Goal: Information Seeking & Learning: Learn about a topic

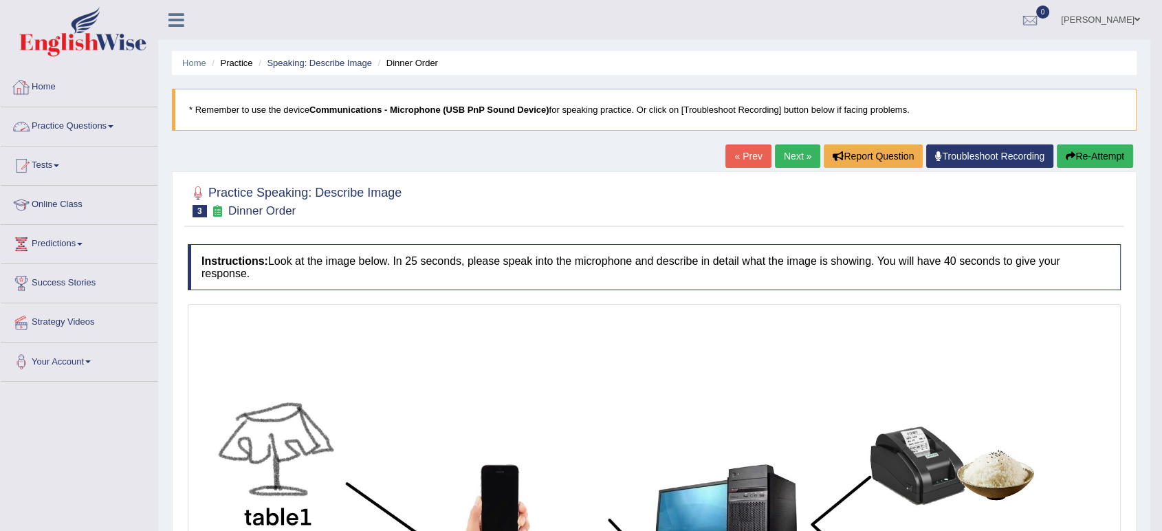
click at [92, 127] on link "Practice Questions" at bounding box center [79, 124] width 157 height 34
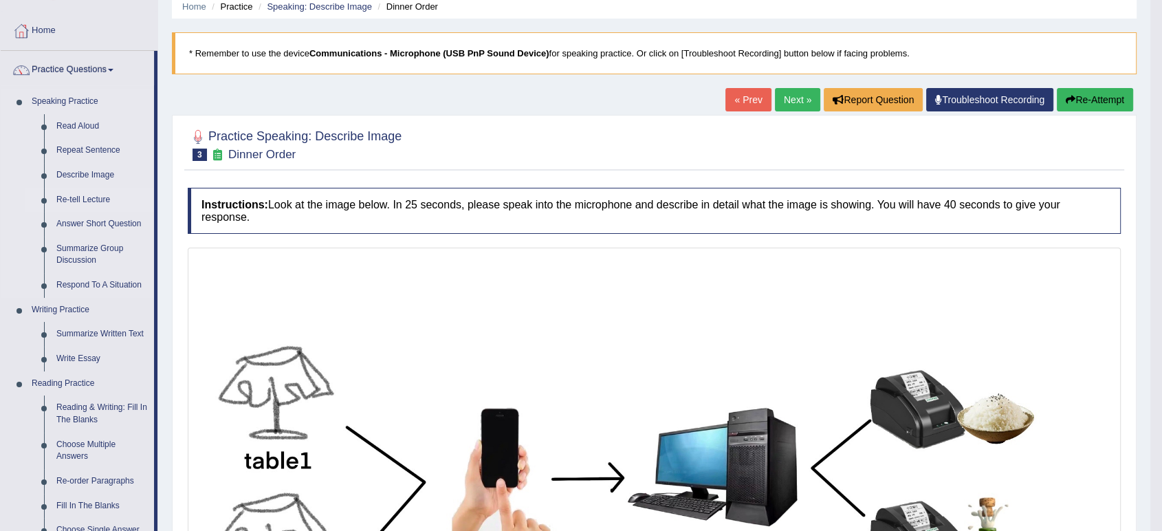
scroll to position [57, 0]
click at [91, 248] on link "Summarize Group Discussion" at bounding box center [102, 254] width 104 height 36
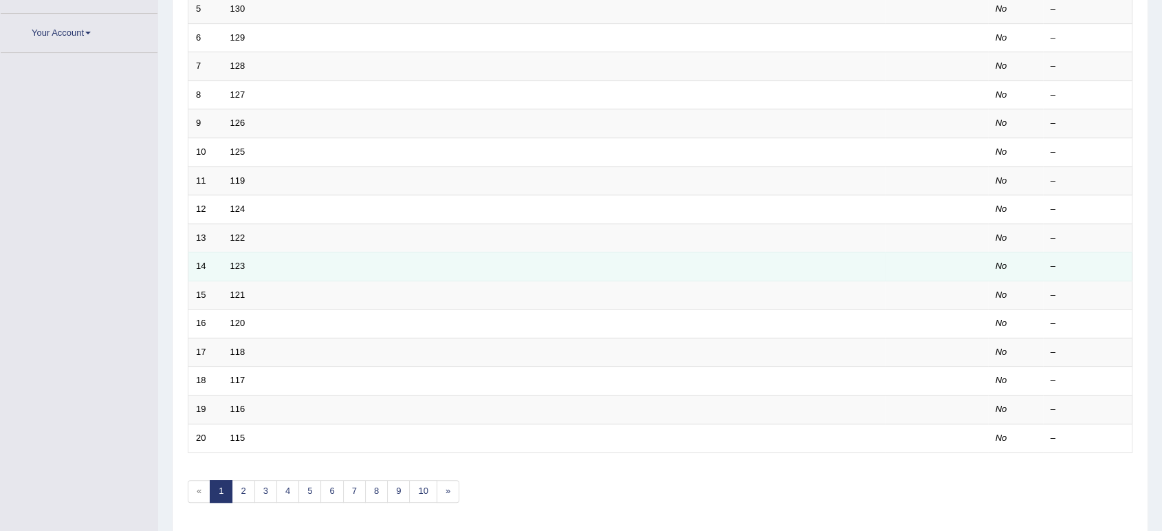
scroll to position [341, 0]
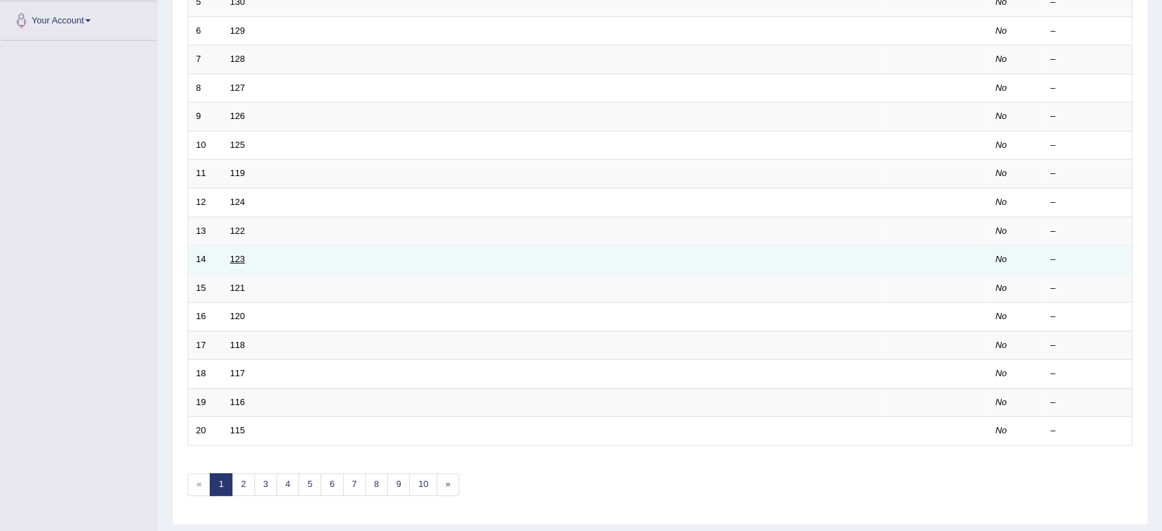
click at [242, 254] on link "123" at bounding box center [237, 259] width 15 height 10
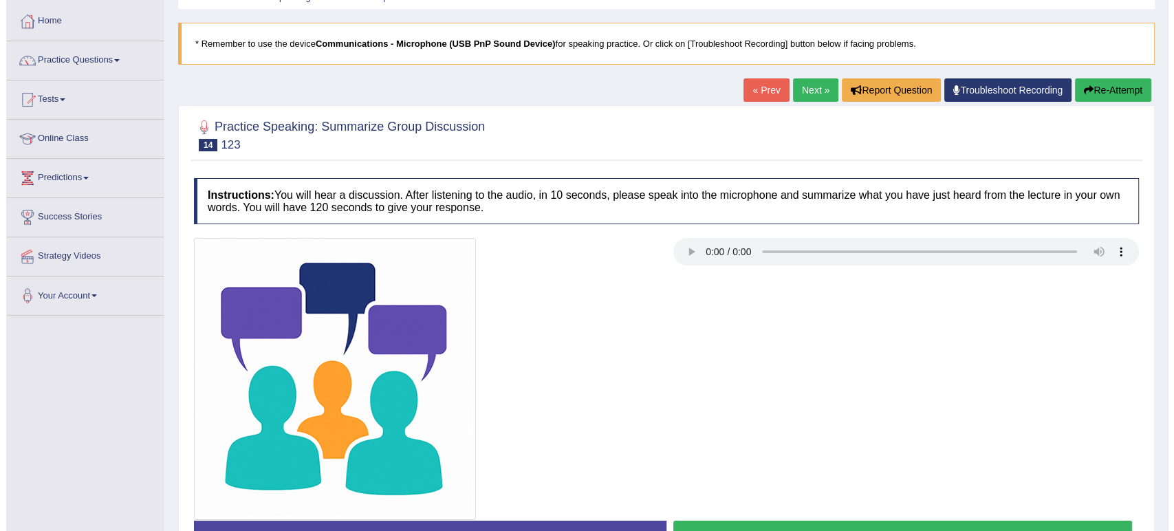
scroll to position [118, 0]
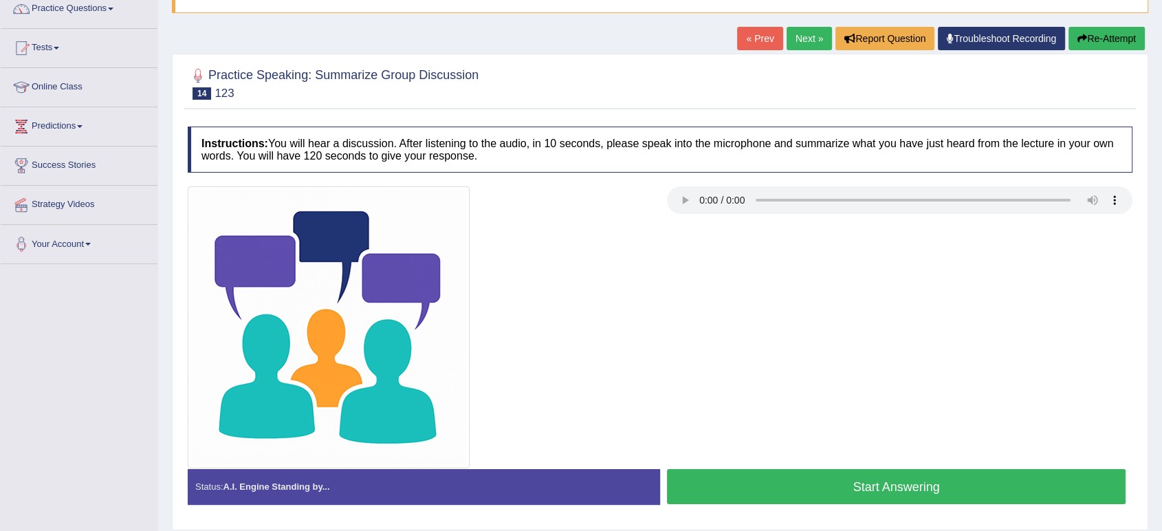
click at [746, 499] on button "Start Answering" at bounding box center [896, 486] width 459 height 35
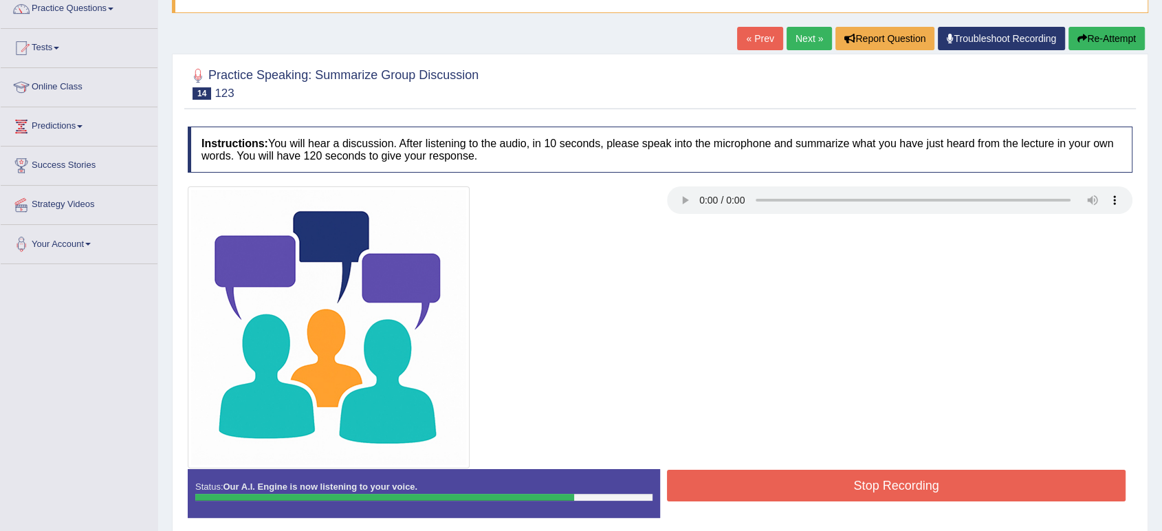
click at [746, 499] on button "Stop Recording" at bounding box center [896, 486] width 459 height 32
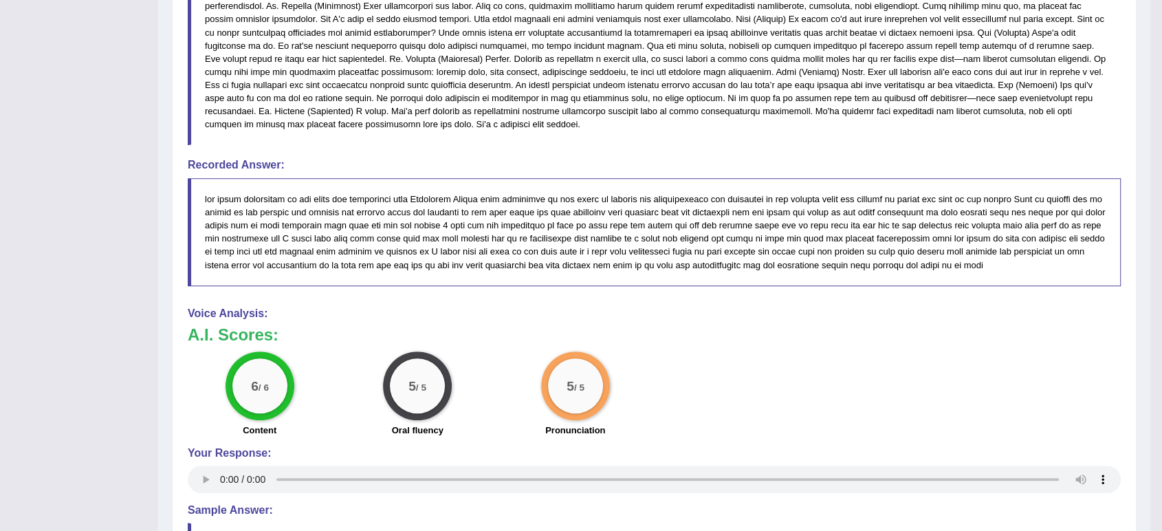
scroll to position [666, 0]
